Goal: Task Accomplishment & Management: Manage account settings

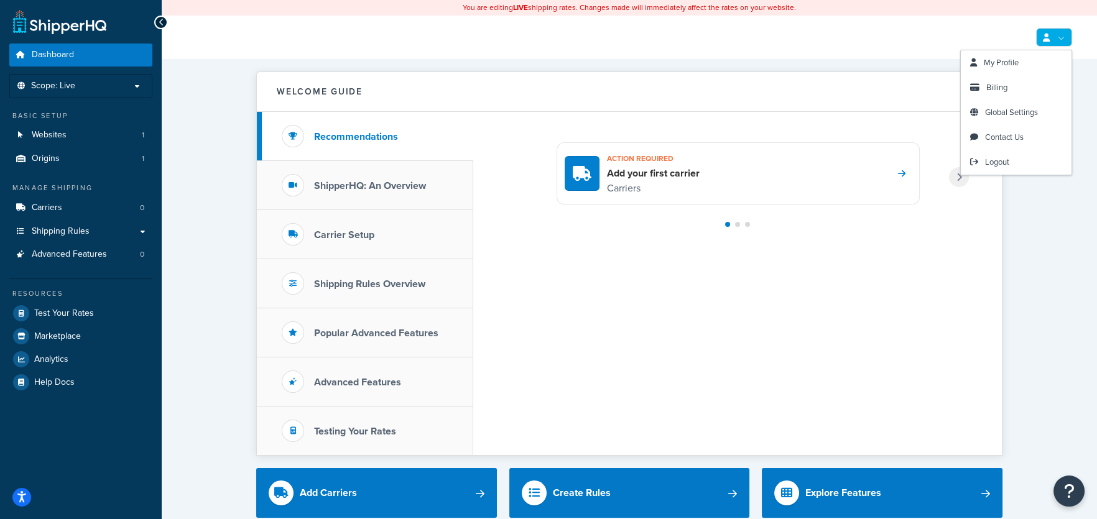
click at [1064, 34] on link at bounding box center [1054, 37] width 36 height 19
click at [1001, 90] on span "Billing" at bounding box center [996, 87] width 21 height 12
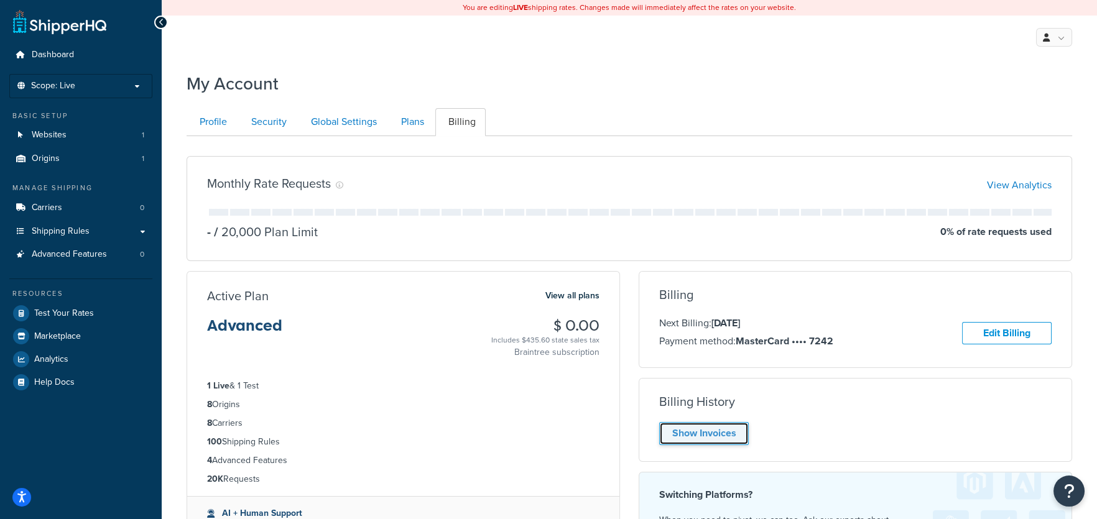
click at [708, 434] on link "Show Invoices" at bounding box center [704, 433] width 90 height 23
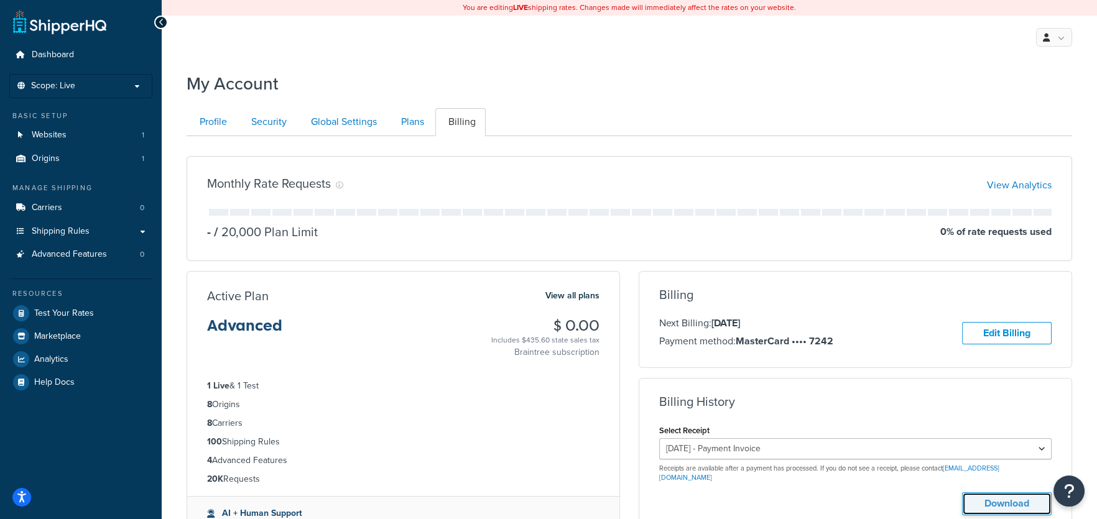
click at [1003, 495] on button "Download" at bounding box center [1007, 504] width 90 height 23
